Goal: Entertainment & Leisure: Consume media (video, audio)

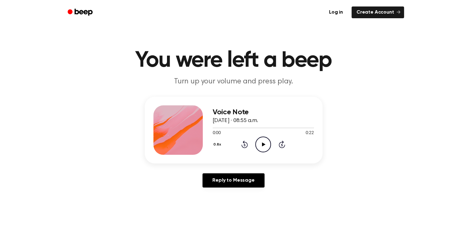
click at [264, 142] on icon "Play Audio" at bounding box center [263, 144] width 16 height 16
click at [264, 142] on icon at bounding box center [263, 144] width 3 height 4
click at [264, 142] on icon "Play Audio" at bounding box center [263, 144] width 16 height 16
click at [245, 144] on icon at bounding box center [245, 145] width 2 height 2
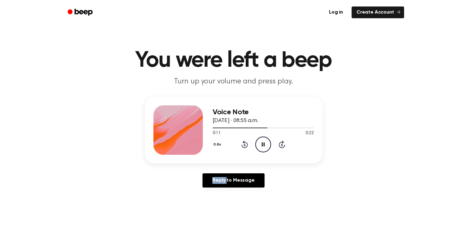
click at [245, 144] on icon at bounding box center [245, 145] width 2 height 2
click at [245, 144] on icon "Rewind 5 seconds" at bounding box center [244, 144] width 7 height 8
drag, startPoint x: 245, startPoint y: 144, endPoint x: 262, endPoint y: 144, distance: 17.3
click at [262, 144] on icon at bounding box center [263, 144] width 3 height 4
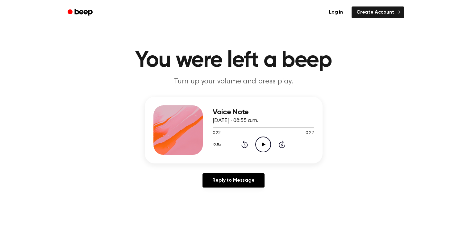
click at [262, 144] on icon at bounding box center [263, 144] width 3 height 4
click at [265, 147] on icon "Play Audio" at bounding box center [263, 144] width 16 height 16
click at [244, 144] on icon at bounding box center [245, 145] width 2 height 2
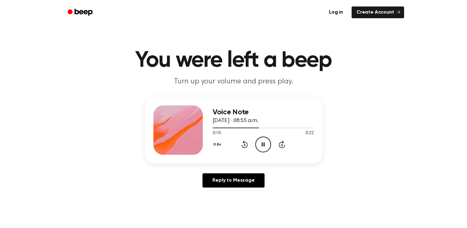
click at [244, 145] on icon "Rewind 5 seconds" at bounding box center [244, 144] width 7 height 8
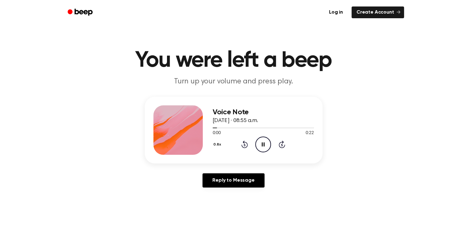
click at [244, 144] on icon at bounding box center [245, 145] width 2 height 2
click at [264, 147] on icon "Pause Audio" at bounding box center [263, 144] width 16 height 16
click at [244, 144] on icon at bounding box center [245, 145] width 2 height 2
click at [266, 147] on icon "Play Audio" at bounding box center [263, 144] width 16 height 16
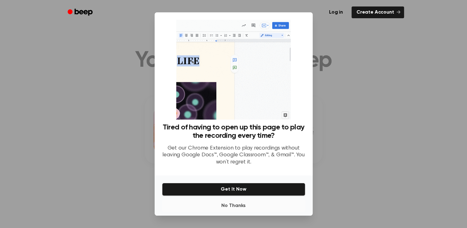
click at [241, 206] on button "No Thanks" at bounding box center [233, 205] width 143 height 12
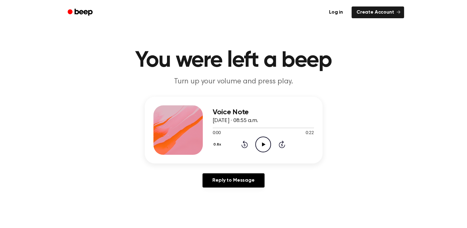
click at [264, 144] on icon at bounding box center [263, 144] width 3 height 4
click at [266, 147] on icon "Pause Audio" at bounding box center [263, 144] width 16 height 16
click at [244, 145] on icon "Rewind 5 seconds" at bounding box center [244, 144] width 7 height 8
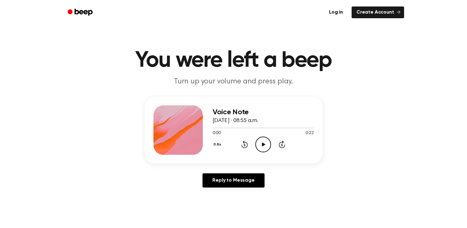
drag, startPoint x: 244, startPoint y: 145, endPoint x: 262, endPoint y: 144, distance: 17.6
click at [262, 144] on icon "Play Audio" at bounding box center [263, 144] width 16 height 16
click at [268, 144] on icon "Pause Audio" at bounding box center [263, 144] width 16 height 16
click at [243, 144] on icon "Rewind 5 seconds" at bounding box center [244, 144] width 7 height 8
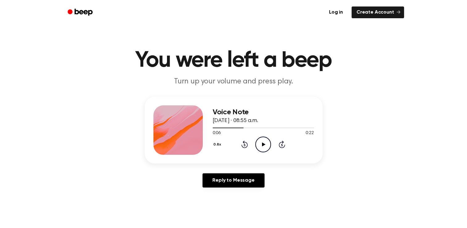
click at [264, 143] on icon at bounding box center [263, 144] width 3 height 4
click at [245, 142] on icon at bounding box center [244, 143] width 6 height 7
click at [265, 147] on icon "Pause Audio" at bounding box center [263, 144] width 16 height 16
click at [243, 142] on icon "Rewind 5 seconds" at bounding box center [244, 144] width 7 height 8
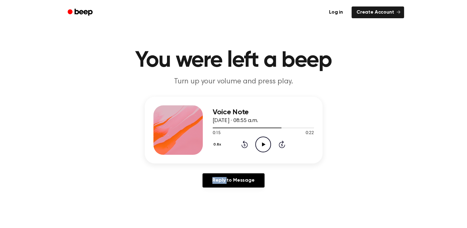
click at [243, 142] on icon "Rewind 5 seconds" at bounding box center [244, 144] width 7 height 8
drag, startPoint x: 243, startPoint y: 142, endPoint x: 264, endPoint y: 143, distance: 21.6
click at [264, 143] on icon "Play Audio" at bounding box center [263, 144] width 16 height 16
click at [263, 144] on icon at bounding box center [263, 144] width 3 height 4
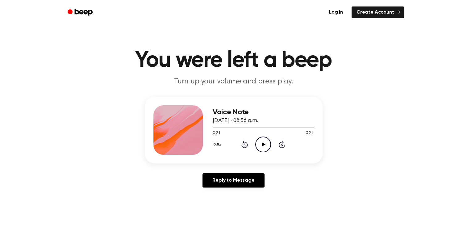
click at [264, 143] on icon at bounding box center [263, 144] width 3 height 4
click at [264, 143] on icon "Play Audio" at bounding box center [263, 144] width 16 height 16
click at [261, 144] on icon "Play Audio" at bounding box center [263, 144] width 16 height 16
click at [263, 144] on icon at bounding box center [263, 144] width 3 height 4
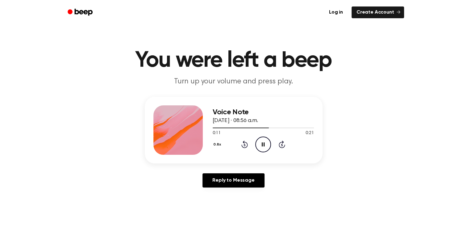
click at [261, 148] on icon "Pause Audio" at bounding box center [263, 144] width 16 height 16
click at [244, 144] on icon at bounding box center [245, 145] width 2 height 2
click at [244, 144] on icon "Rewind 5 seconds" at bounding box center [244, 144] width 7 height 8
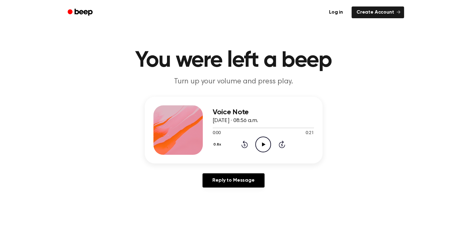
click at [264, 144] on icon at bounding box center [263, 144] width 3 height 4
click at [244, 144] on icon at bounding box center [245, 145] width 2 height 2
click at [265, 147] on icon "Pause Audio" at bounding box center [263, 144] width 16 height 16
click at [243, 144] on icon "Rewind 5 seconds" at bounding box center [244, 144] width 7 height 8
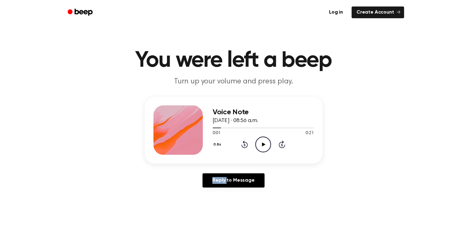
click at [243, 144] on icon "Rewind 5 seconds" at bounding box center [244, 144] width 7 height 8
click at [262, 143] on icon at bounding box center [263, 144] width 3 height 4
click at [263, 143] on icon at bounding box center [263, 144] width 3 height 4
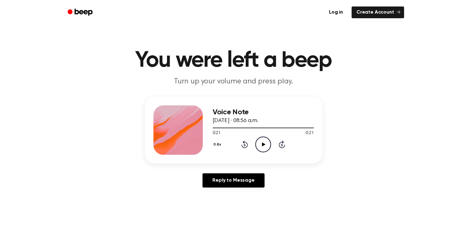
click at [261, 140] on icon "Play Audio" at bounding box center [263, 144] width 16 height 16
click at [259, 142] on icon "Play Audio" at bounding box center [263, 144] width 16 height 16
click at [264, 147] on icon "Pause Audio" at bounding box center [263, 144] width 16 height 16
click at [245, 144] on icon "Rewind 5 seconds" at bounding box center [244, 144] width 7 height 8
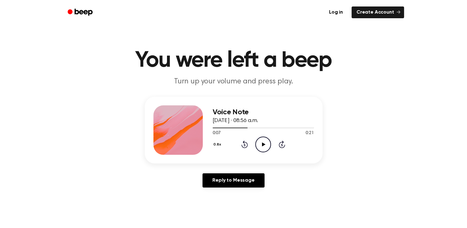
click at [263, 142] on icon "Play Audio" at bounding box center [263, 144] width 16 height 16
click at [241, 143] on icon "Rewind 5 seconds" at bounding box center [244, 144] width 7 height 8
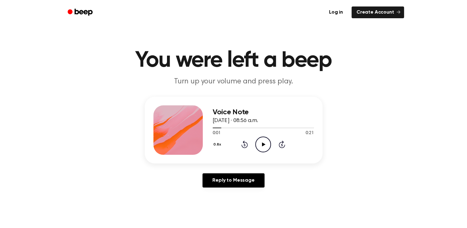
drag, startPoint x: 241, startPoint y: 143, endPoint x: 265, endPoint y: 145, distance: 23.8
click at [265, 145] on icon "Play Audio" at bounding box center [263, 144] width 16 height 16
click at [264, 143] on icon "Play Audio" at bounding box center [263, 144] width 16 height 16
